Goal: Book appointment/travel/reservation

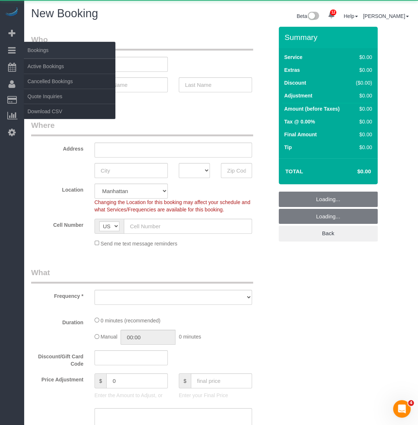
select select "number:89"
select select "number:90"
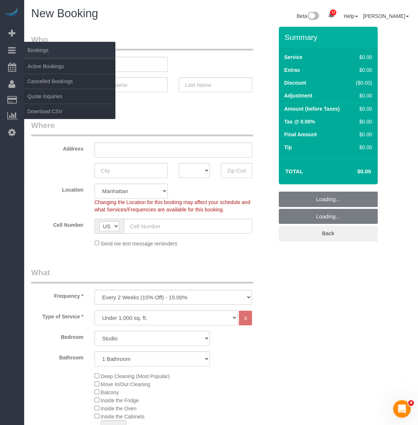
select select "object:3687"
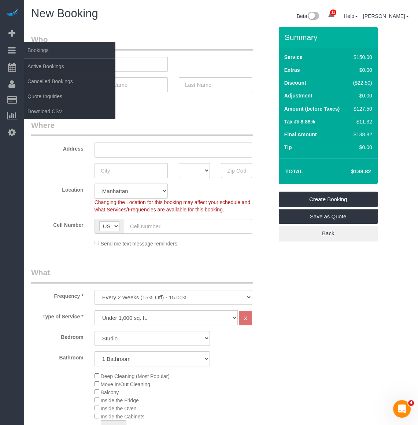
scroll to position [371, 0]
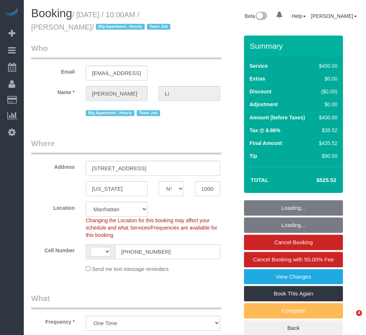
select select "NY"
select select "number:58"
select select "number:77"
select select "number:15"
select select "number:5"
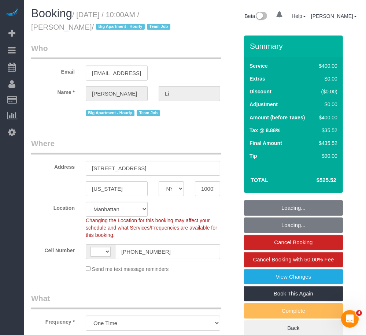
select select "string:[GEOGRAPHIC_DATA]"
select select "2"
select select "150"
select select "spot1"
select select "object:1392"
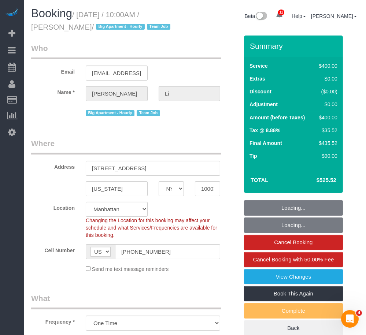
select select "string:stripe-pm_1PnXaH4VGloSiKo7zAqKxqVO"
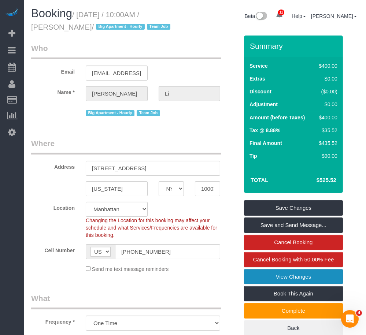
click at [277, 273] on link "View Changes" at bounding box center [293, 276] width 99 height 15
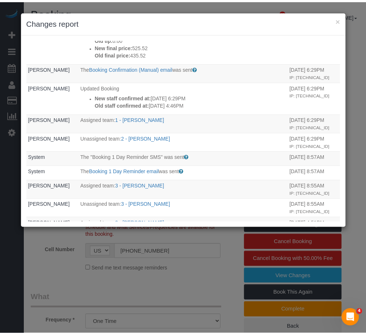
scroll to position [33, 0]
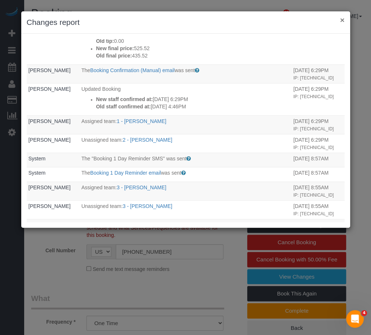
click at [341, 18] on button "×" at bounding box center [342, 20] width 4 height 8
